Goal: Task Accomplishment & Management: Use online tool/utility

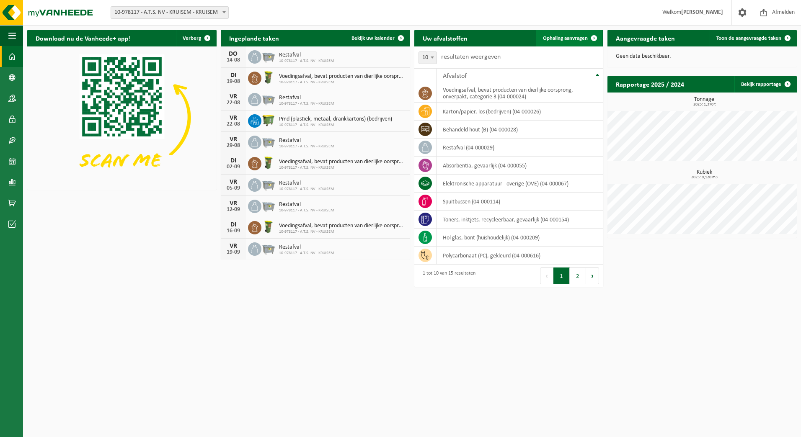
click at [579, 37] on span "Ophaling aanvragen" at bounding box center [565, 38] width 45 height 5
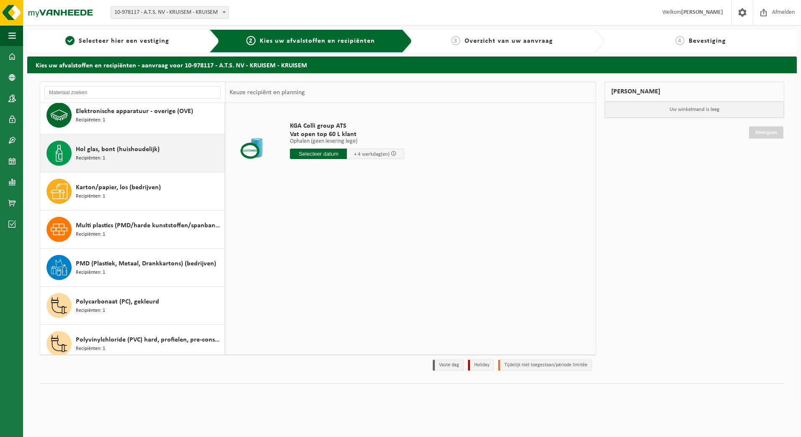
scroll to position [84, 0]
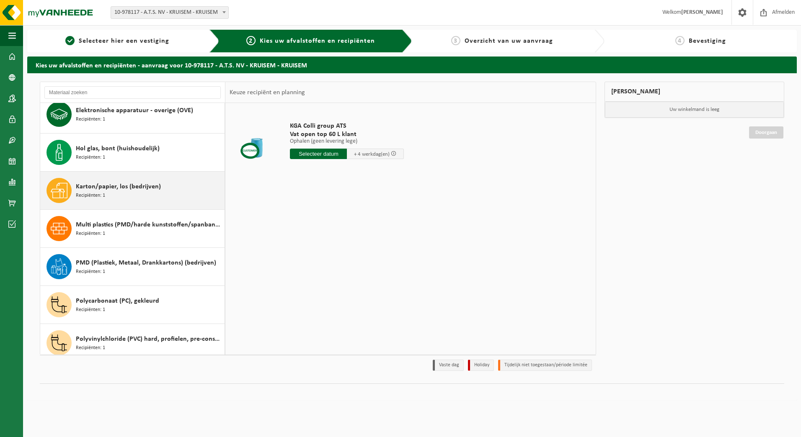
click at [126, 197] on div "Karton/papier, los (bedrijven) Recipiënten: 1" at bounding box center [149, 190] width 147 height 25
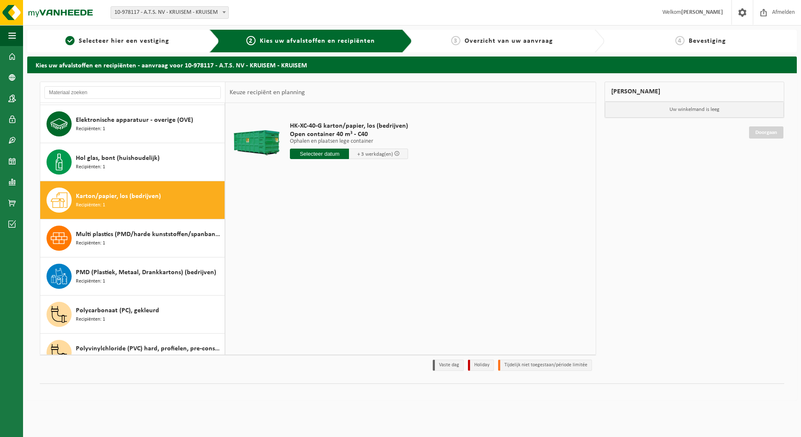
scroll to position [72, 0]
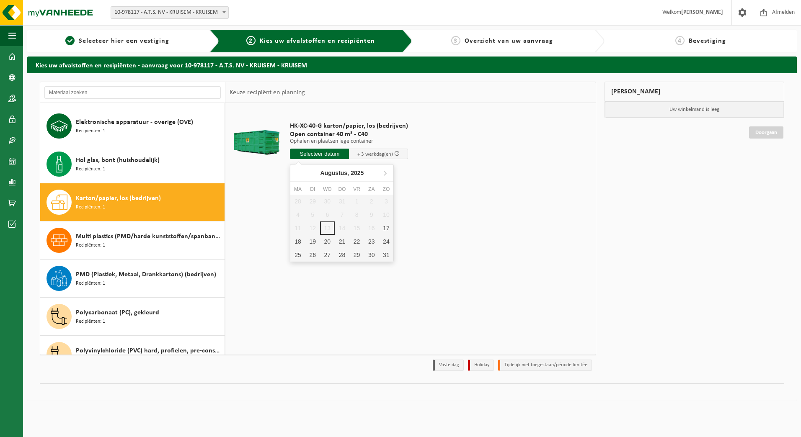
click at [313, 154] on input "text" at bounding box center [319, 154] width 59 height 10
click at [298, 243] on div "18" at bounding box center [297, 241] width 15 height 13
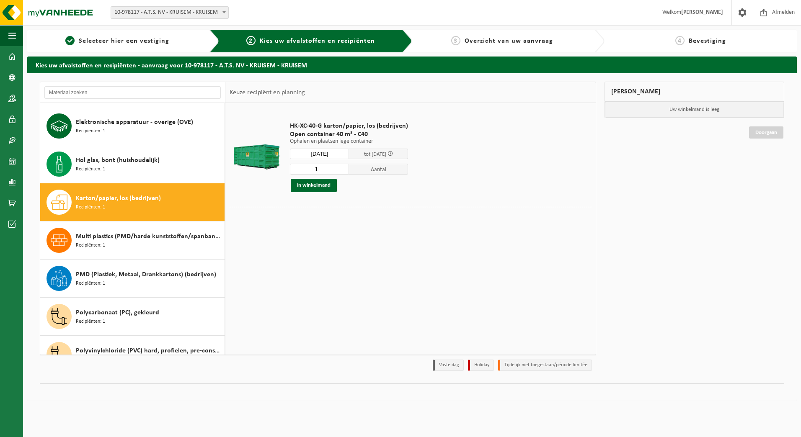
type input "Van [DATE]"
click at [314, 187] on button "In winkelmand" at bounding box center [314, 185] width 46 height 13
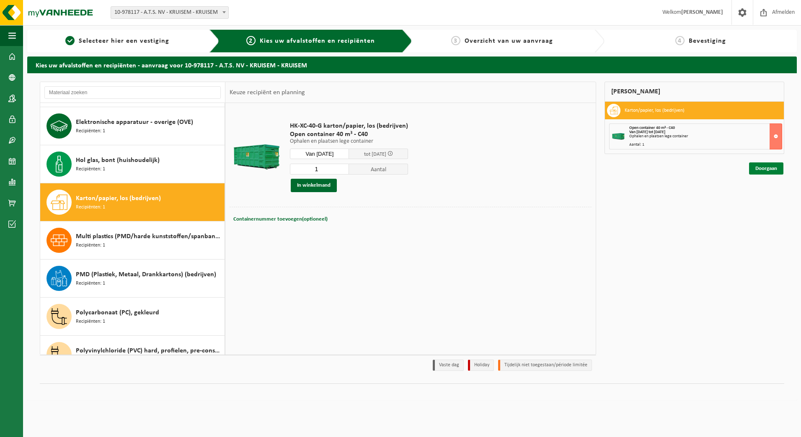
click at [768, 164] on link "Doorgaan" at bounding box center [766, 169] width 34 height 12
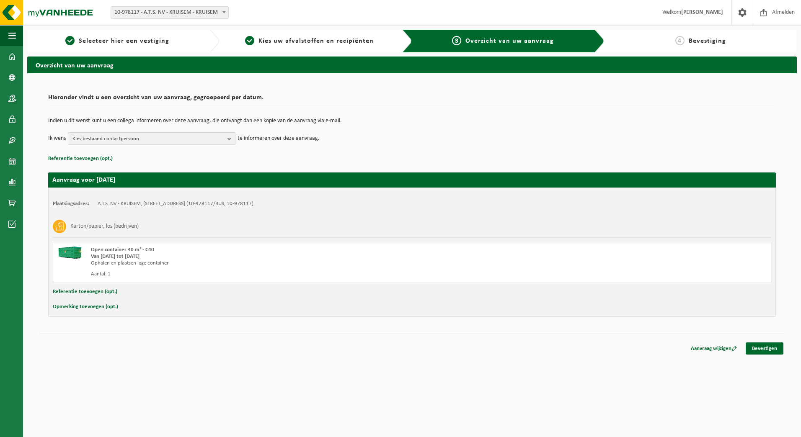
click at [168, 140] on span "Kies bestaand contactpersoon" at bounding box center [148, 139] width 152 height 13
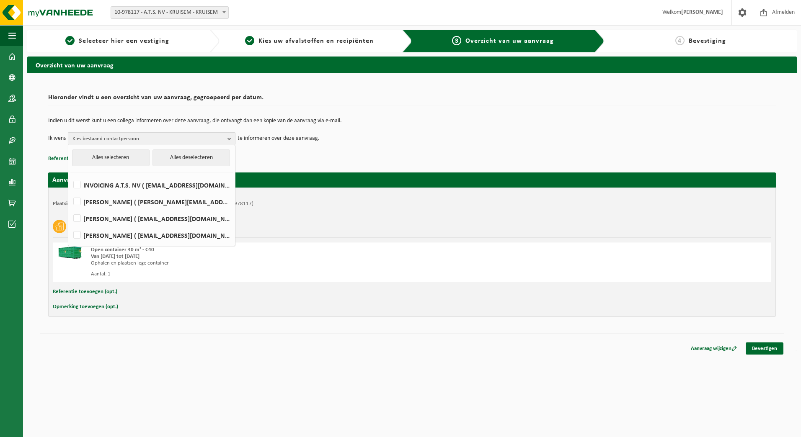
click at [169, 139] on span "Kies bestaand contactpersoon" at bounding box center [148, 139] width 152 height 13
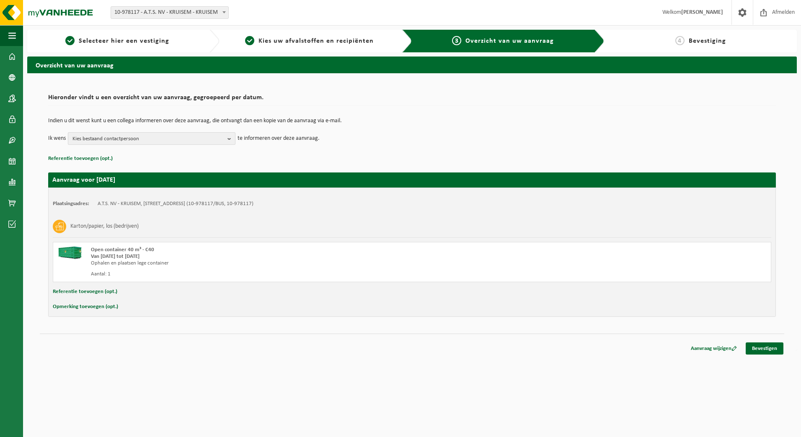
click at [164, 136] on span "Kies bestaand contactpersoon" at bounding box center [148, 139] width 152 height 13
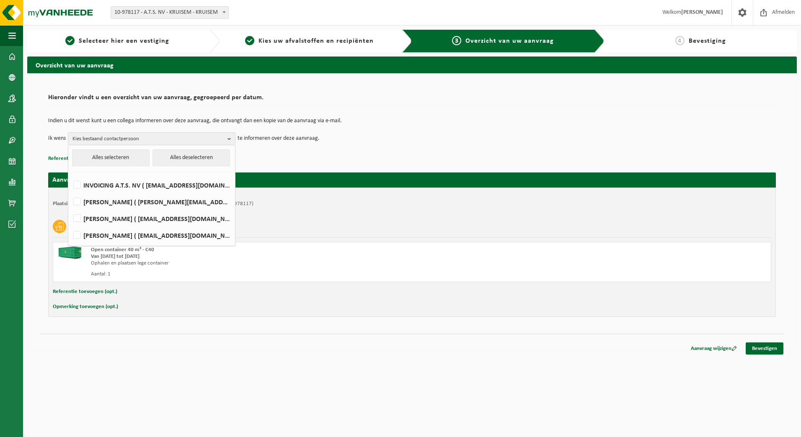
click at [382, 121] on p "Indien u dit wenst kunt u een collega informeren over deze aanvraag, die ontvan…" at bounding box center [412, 121] width 728 height 6
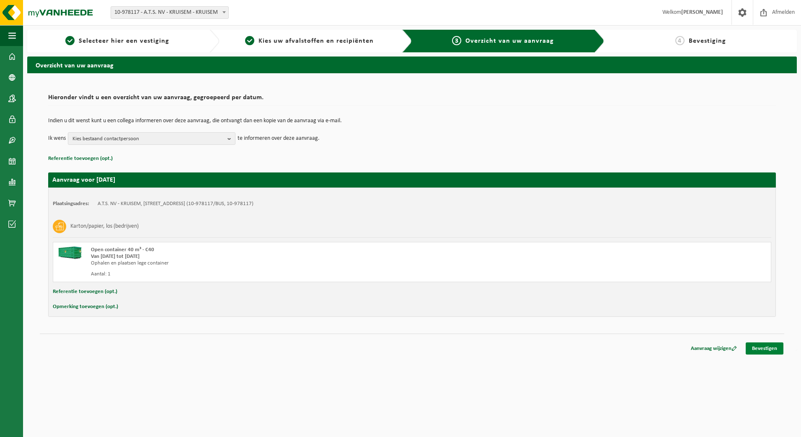
click at [771, 354] on link "Bevestigen" at bounding box center [765, 349] width 38 height 12
